Goal: Task Accomplishment & Management: Complete application form

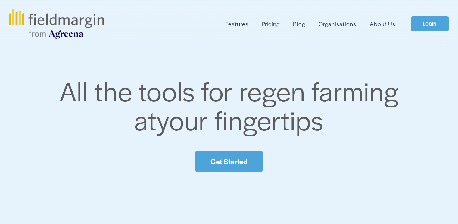
scroll to position [215, 0]
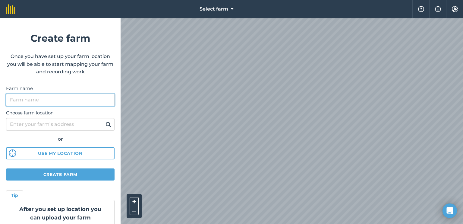
click at [105, 101] on input "Farm name" at bounding box center [60, 99] width 109 height 13
type input "chakari"
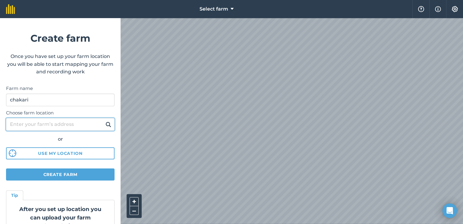
click at [70, 122] on input "Choose farm location" at bounding box center [60, 124] width 109 height 13
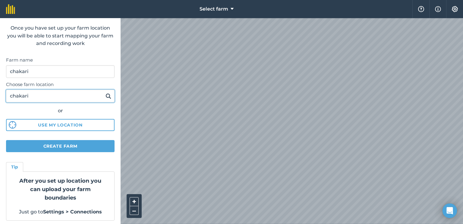
scroll to position [30, 0]
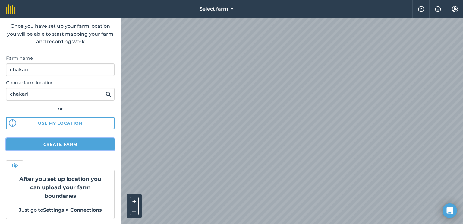
click at [71, 142] on button "Create farm" at bounding box center [60, 144] width 109 height 12
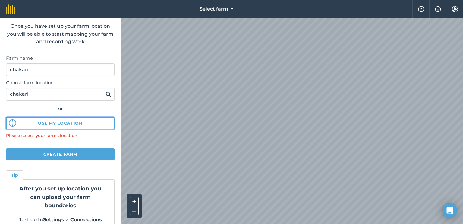
click at [90, 123] on button "Use my location" at bounding box center [60, 123] width 109 height 12
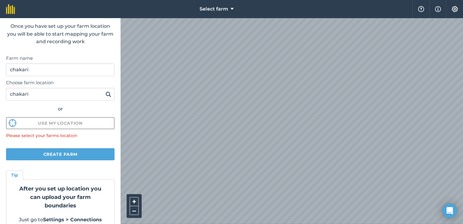
click at [95, 114] on div "Choose farm location chakari or Use my location" at bounding box center [60, 102] width 109 height 53
click at [78, 98] on input "chakari" at bounding box center [60, 94] width 109 height 13
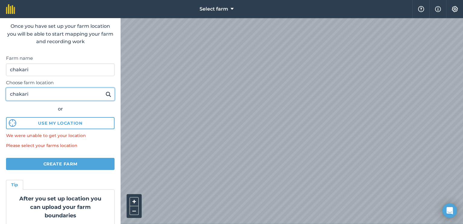
click at [32, 96] on input "chakari" at bounding box center [60, 94] width 109 height 13
click at [105, 91] on img at bounding box center [108, 93] width 6 height 7
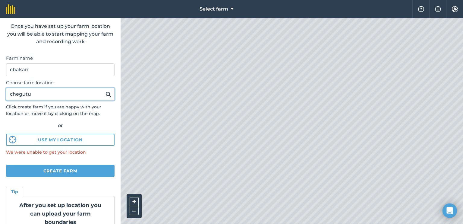
click at [64, 95] on input "chegutu" at bounding box center [60, 94] width 109 height 13
type input "chakari"
click at [106, 93] on img at bounding box center [108, 93] width 6 height 7
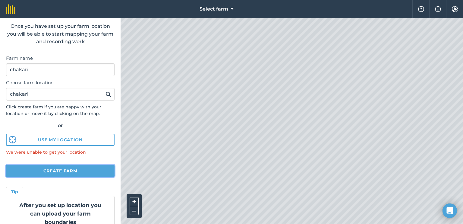
click at [66, 170] on button "Create farm" at bounding box center [60, 171] width 109 height 12
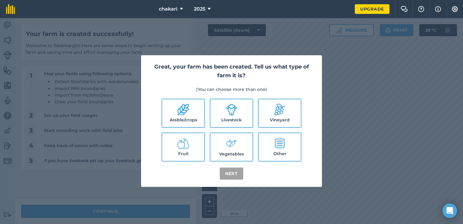
click at [231, 114] on icon at bounding box center [231, 109] width 12 height 12
checkbox input "true"
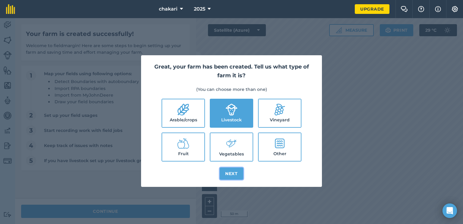
click at [231, 173] on button "Next" at bounding box center [232, 173] width 24 height 12
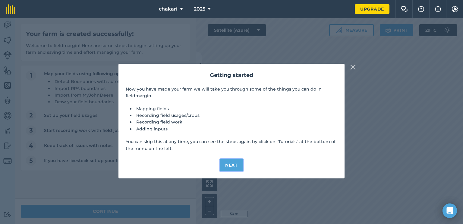
click at [236, 165] on button "Next" at bounding box center [232, 165] width 24 height 12
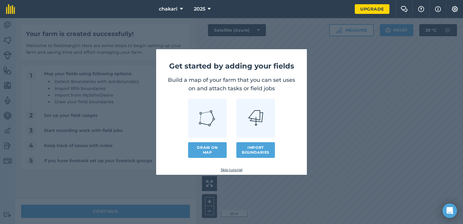
click at [212, 127] on img at bounding box center [207, 117] width 17 height 17
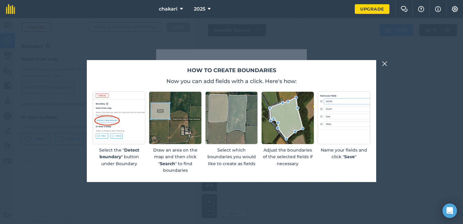
click at [386, 66] on img at bounding box center [384, 63] width 5 height 7
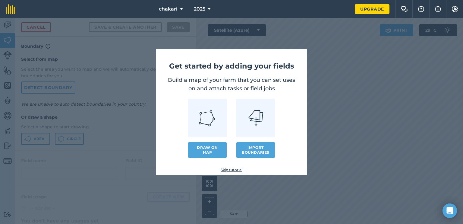
click at [230, 168] on link "Skip tutorial" at bounding box center [231, 169] width 131 height 5
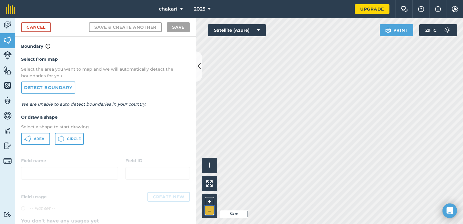
click at [209, 210] on button "–" at bounding box center [209, 210] width 9 height 9
click at [10, 58] on img at bounding box center [7, 55] width 8 height 8
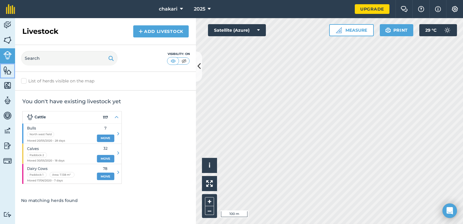
click at [11, 72] on img at bounding box center [7, 70] width 8 height 9
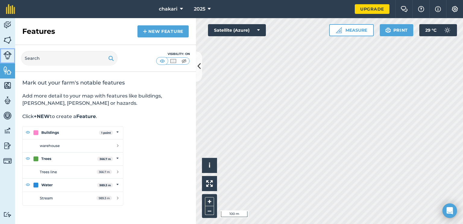
click at [10, 58] on img at bounding box center [7, 55] width 8 height 8
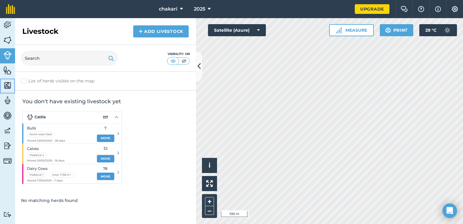
click at [10, 89] on img at bounding box center [7, 85] width 8 height 9
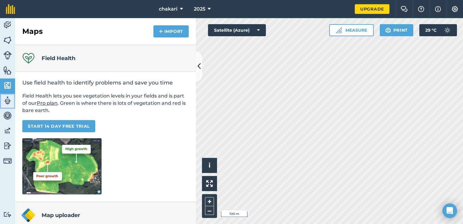
click at [10, 99] on img at bounding box center [7, 100] width 8 height 9
select select "MEMBER"
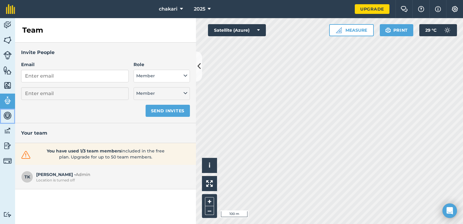
click at [8, 115] on img at bounding box center [7, 115] width 8 height 9
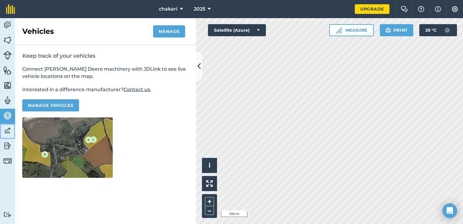
click at [8, 129] on img at bounding box center [7, 130] width 8 height 9
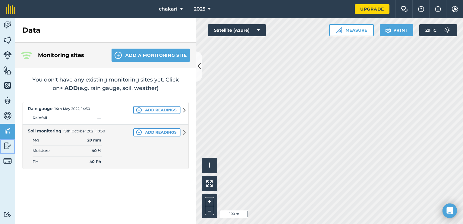
click at [12, 145] on link "Reporting" at bounding box center [7, 146] width 15 height 15
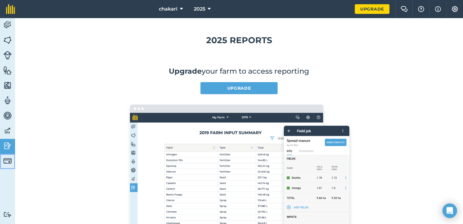
click at [12, 156] on link "Billing" at bounding box center [7, 161] width 15 height 15
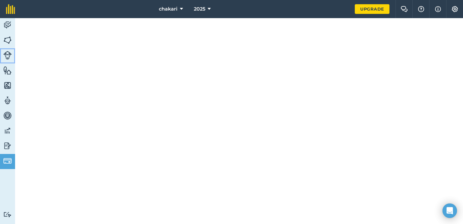
click at [14, 58] on link "Livestock" at bounding box center [7, 55] width 15 height 15
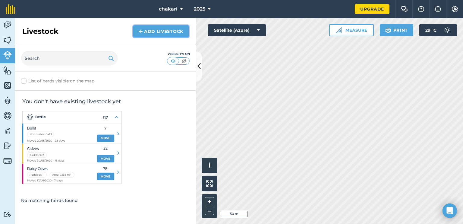
click at [146, 34] on link "Add Livestock" at bounding box center [160, 31] width 55 height 12
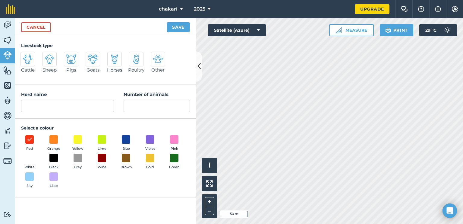
click at [74, 62] on img at bounding box center [71, 59] width 10 height 10
click at [68, 56] on input "Pigs" at bounding box center [67, 54] width 4 height 4
radio input "true"
type input "Pigs"
click at [129, 106] on input "Number of animals" at bounding box center [157, 105] width 66 height 13
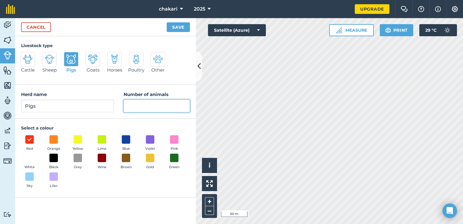
click at [132, 103] on input "Number of animals" at bounding box center [157, 105] width 66 height 13
type input "3"
click at [184, 27] on button "Save" at bounding box center [178, 27] width 23 height 10
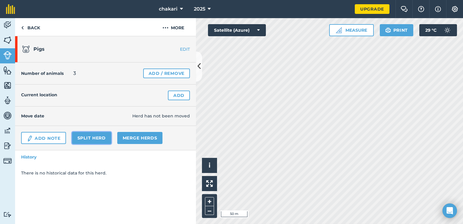
click at [94, 135] on link "Split herd" at bounding box center [91, 138] width 39 height 12
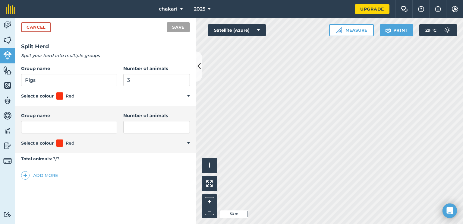
click at [35, 21] on div "Cancel Save" at bounding box center [105, 27] width 181 height 18
click at [37, 25] on link "Cancel" at bounding box center [36, 27] width 30 height 10
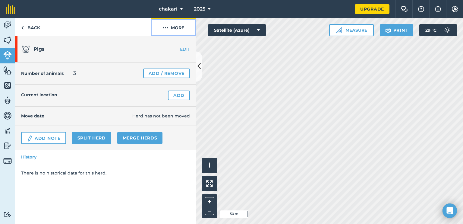
click at [178, 24] on button "More" at bounding box center [173, 27] width 45 height 18
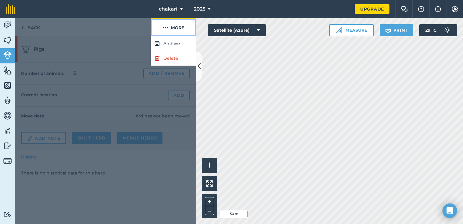
click at [178, 24] on button "More" at bounding box center [173, 27] width 45 height 18
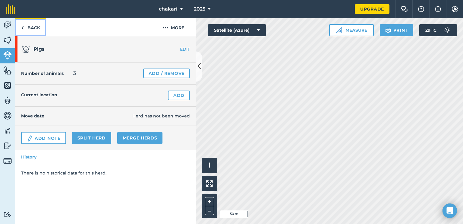
click at [39, 31] on link "Back" at bounding box center [30, 27] width 31 height 18
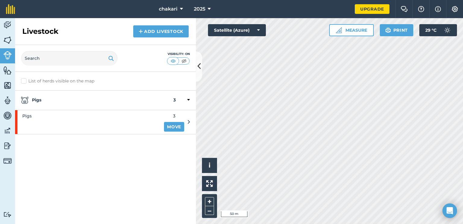
click at [37, 104] on div "Pigs 3" at bounding box center [105, 100] width 181 height 20
click at [111, 128] on div "Pigs" at bounding box center [87, 122] width 145 height 24
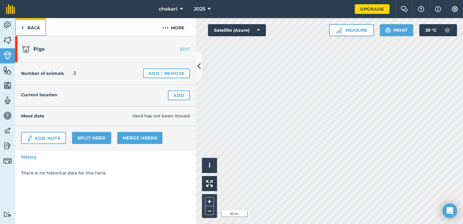
click at [23, 30] on img at bounding box center [22, 27] width 3 height 7
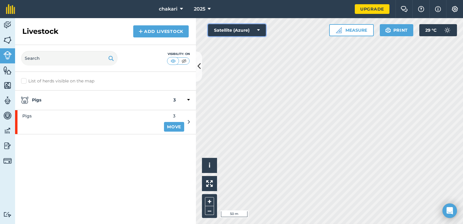
click at [248, 33] on button "Satellite (Azure)" at bounding box center [237, 30] width 58 height 12
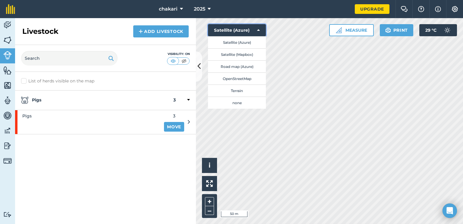
click at [248, 33] on button "Satellite (Azure)" at bounding box center [237, 30] width 58 height 12
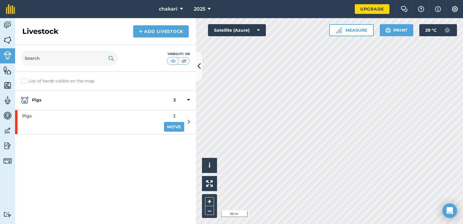
click at [188, 122] on icon at bounding box center [189, 121] width 2 height 5
click at [188, 119] on icon at bounding box center [189, 121] width 2 height 5
